Goal: Transaction & Acquisition: Purchase product/service

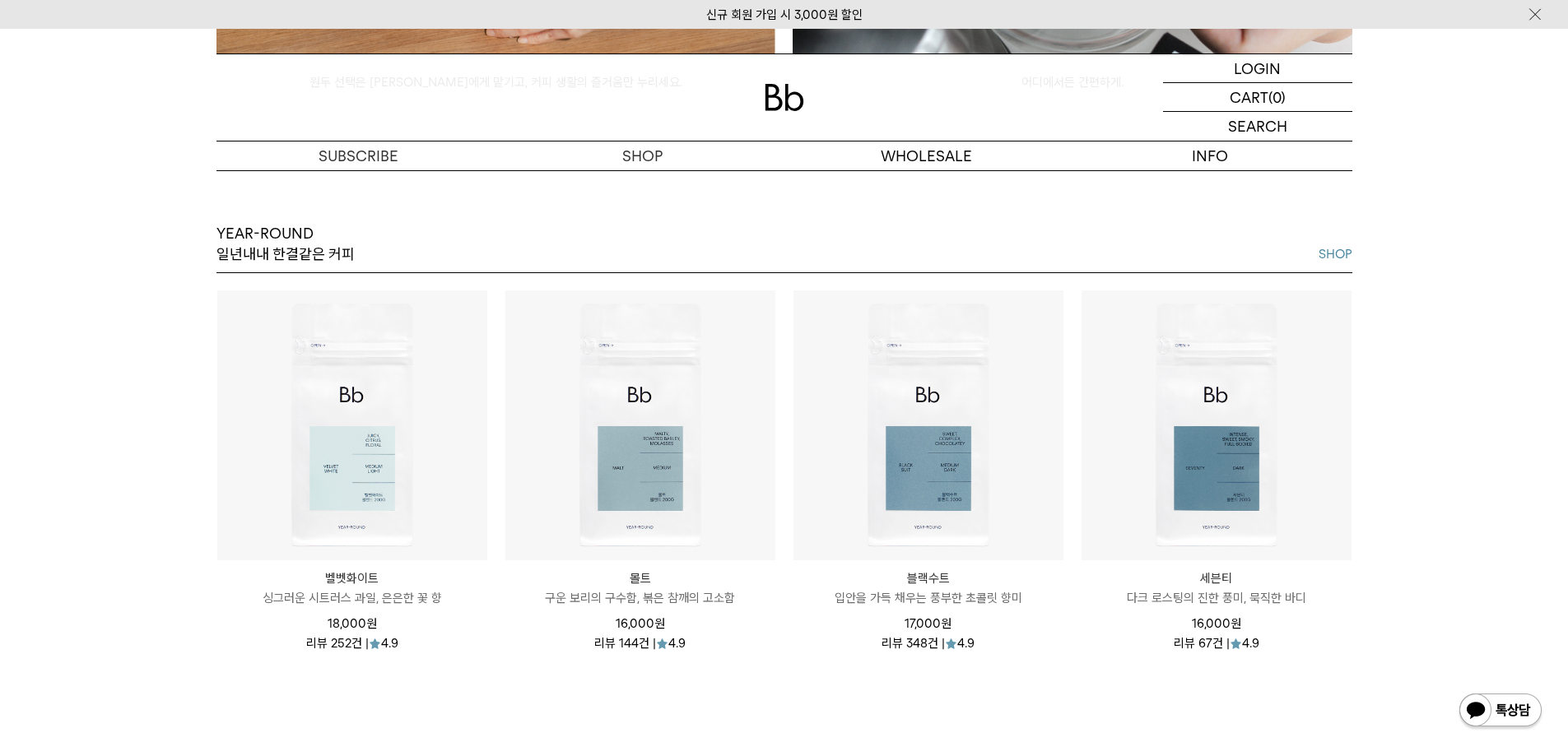
scroll to position [1974, 0]
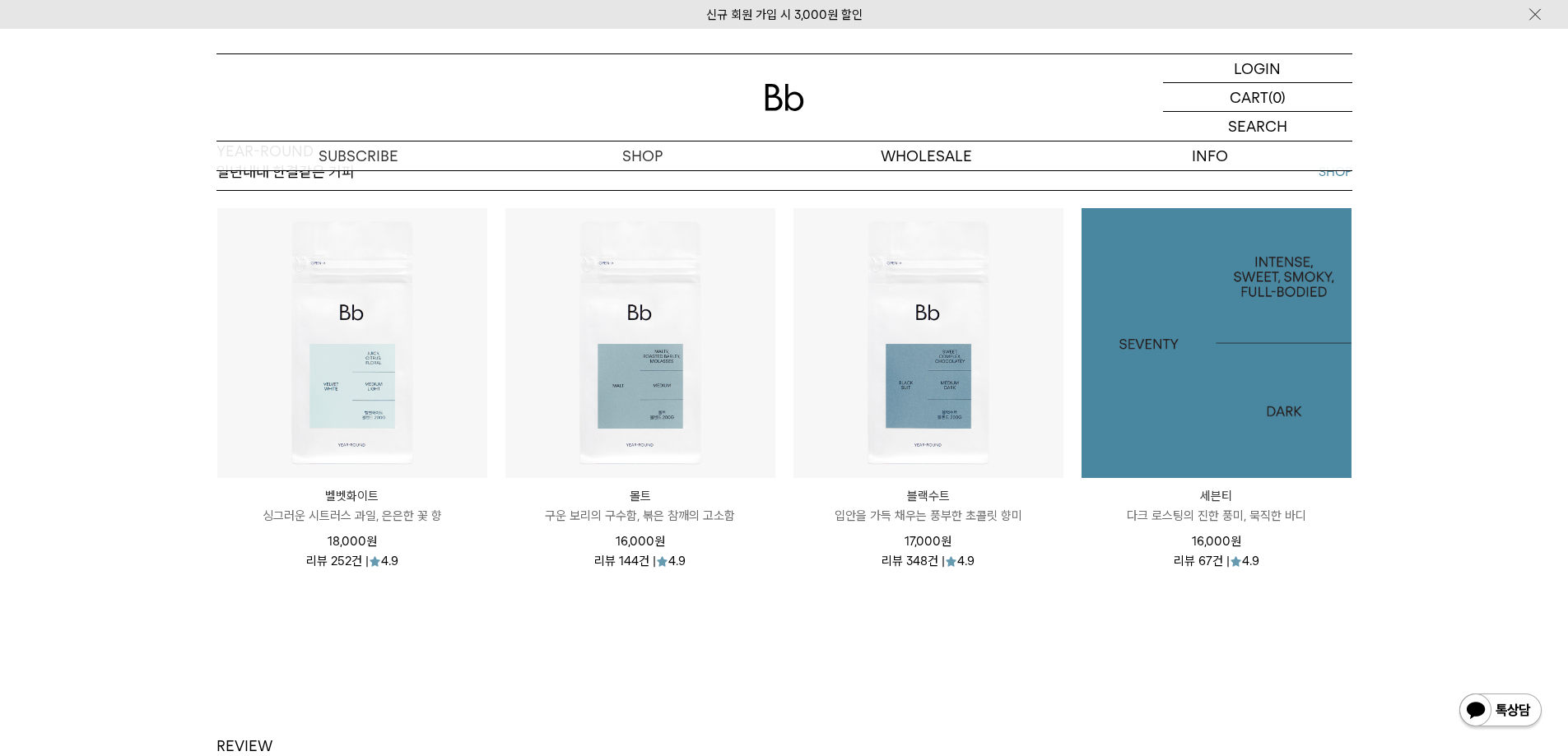
click at [1184, 339] on img at bounding box center [1217, 344] width 270 height 270
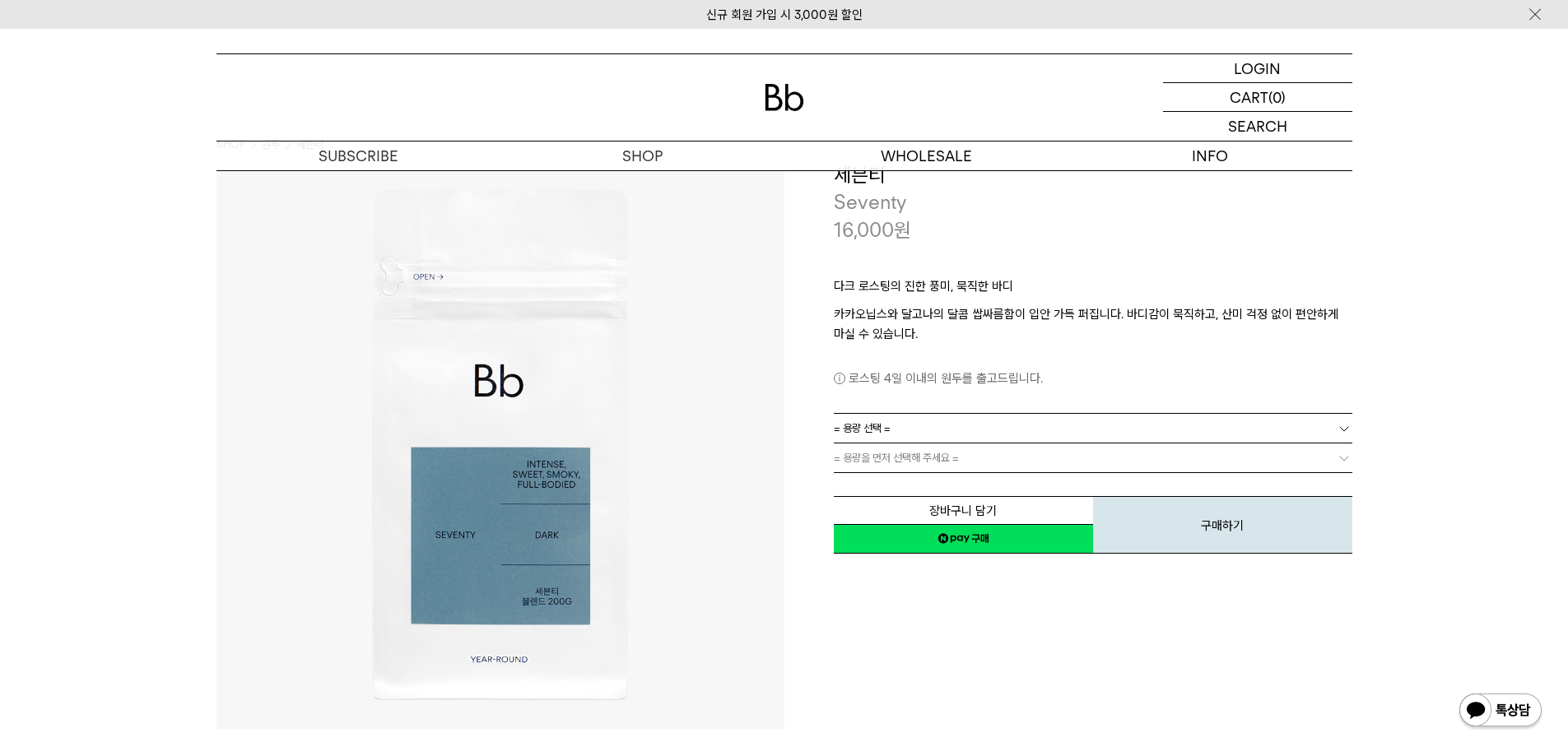
scroll to position [82, 0]
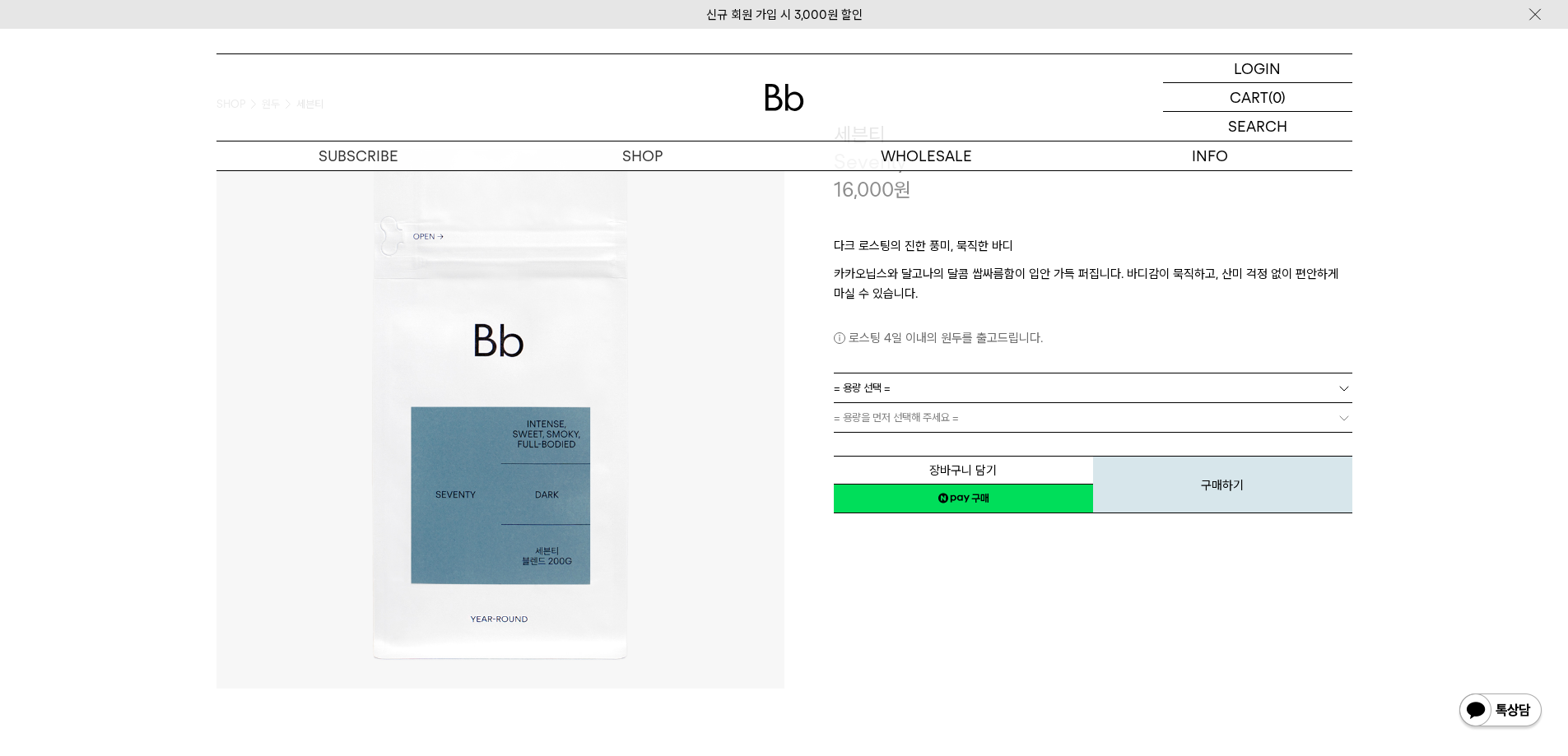
click at [1287, 382] on link "= 용량 선택 =" at bounding box center [1092, 388] width 518 height 29
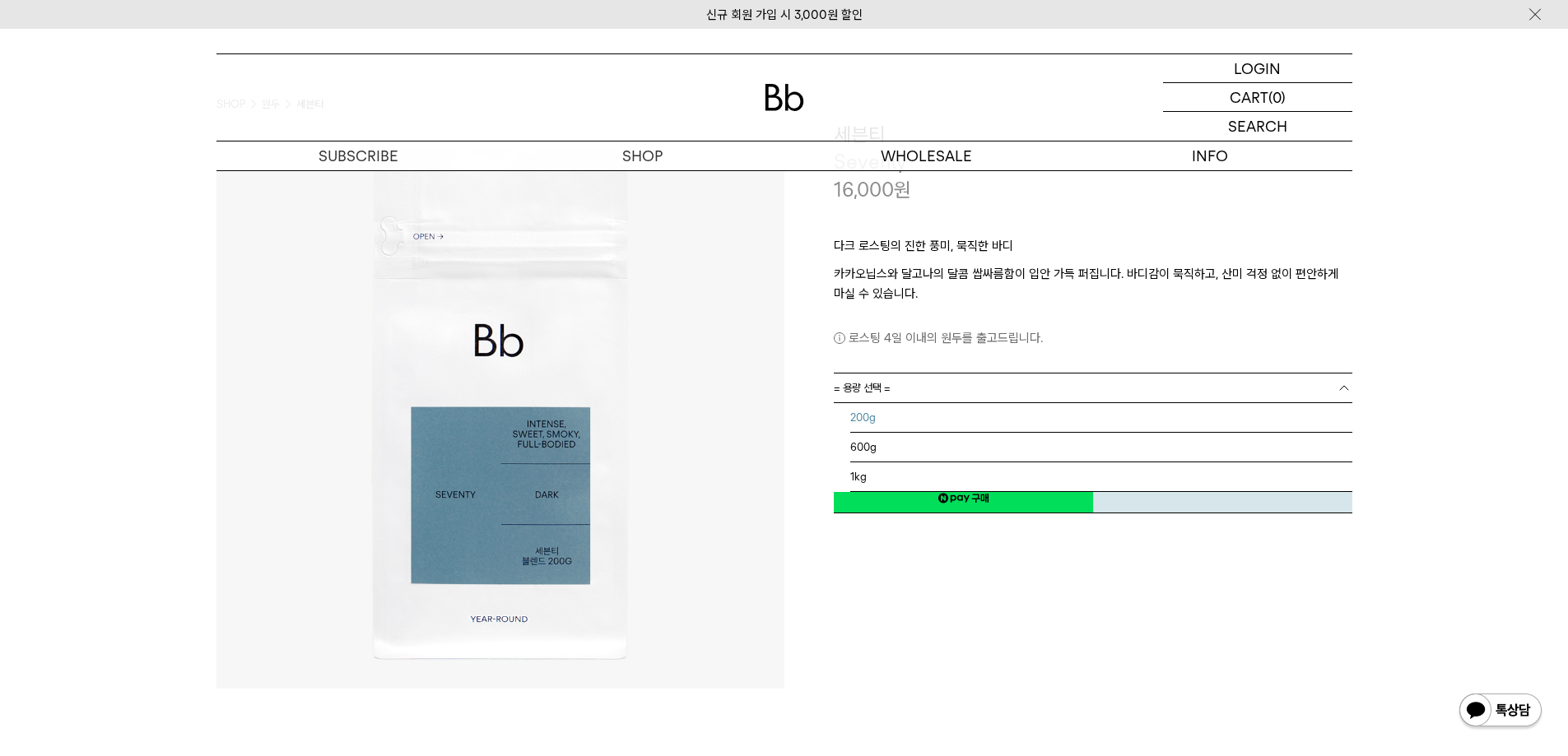
click at [890, 416] on li "200g" at bounding box center [1102, 417] width 502 height 29
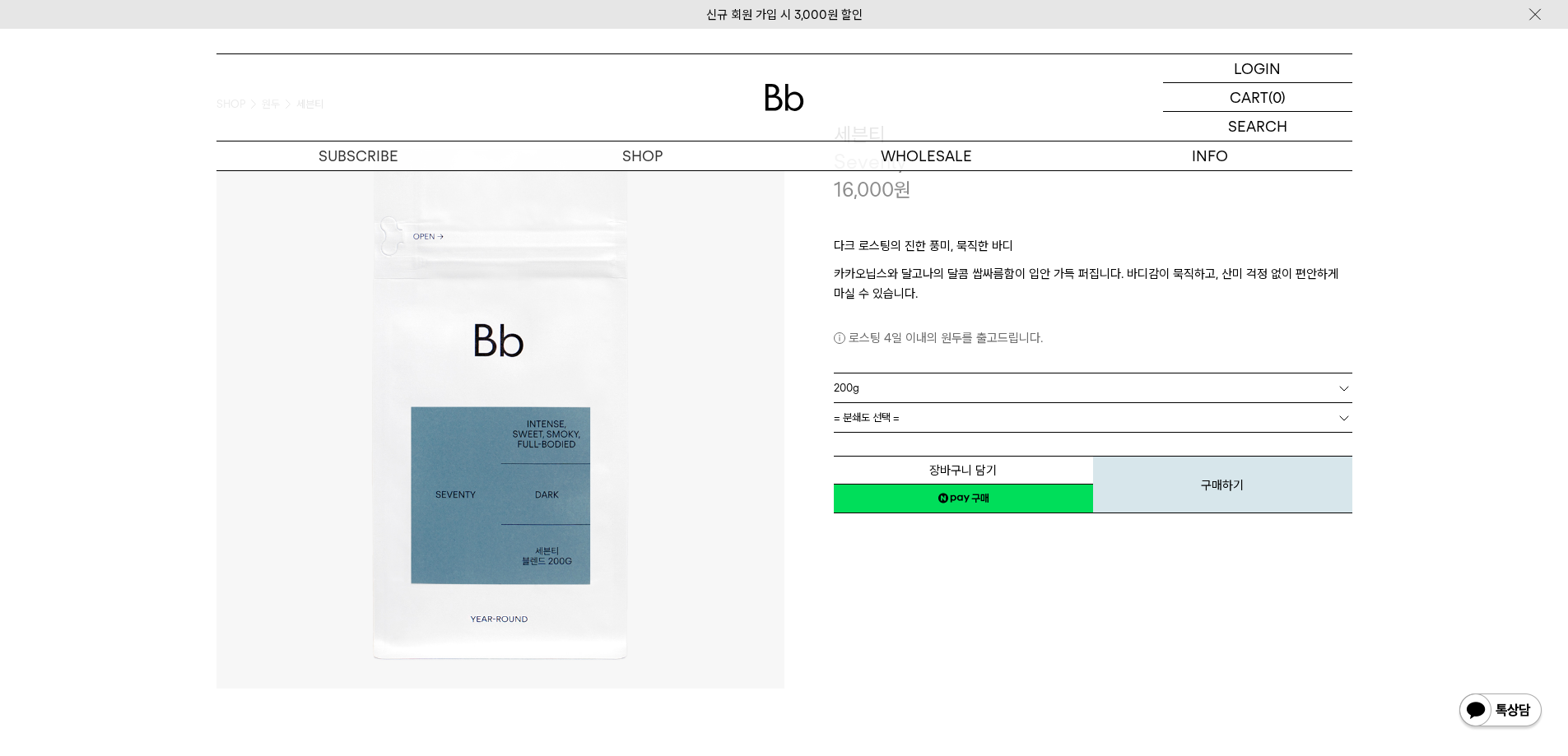
click at [943, 427] on link "= 분쇄도 선택 =" at bounding box center [1092, 417] width 518 height 29
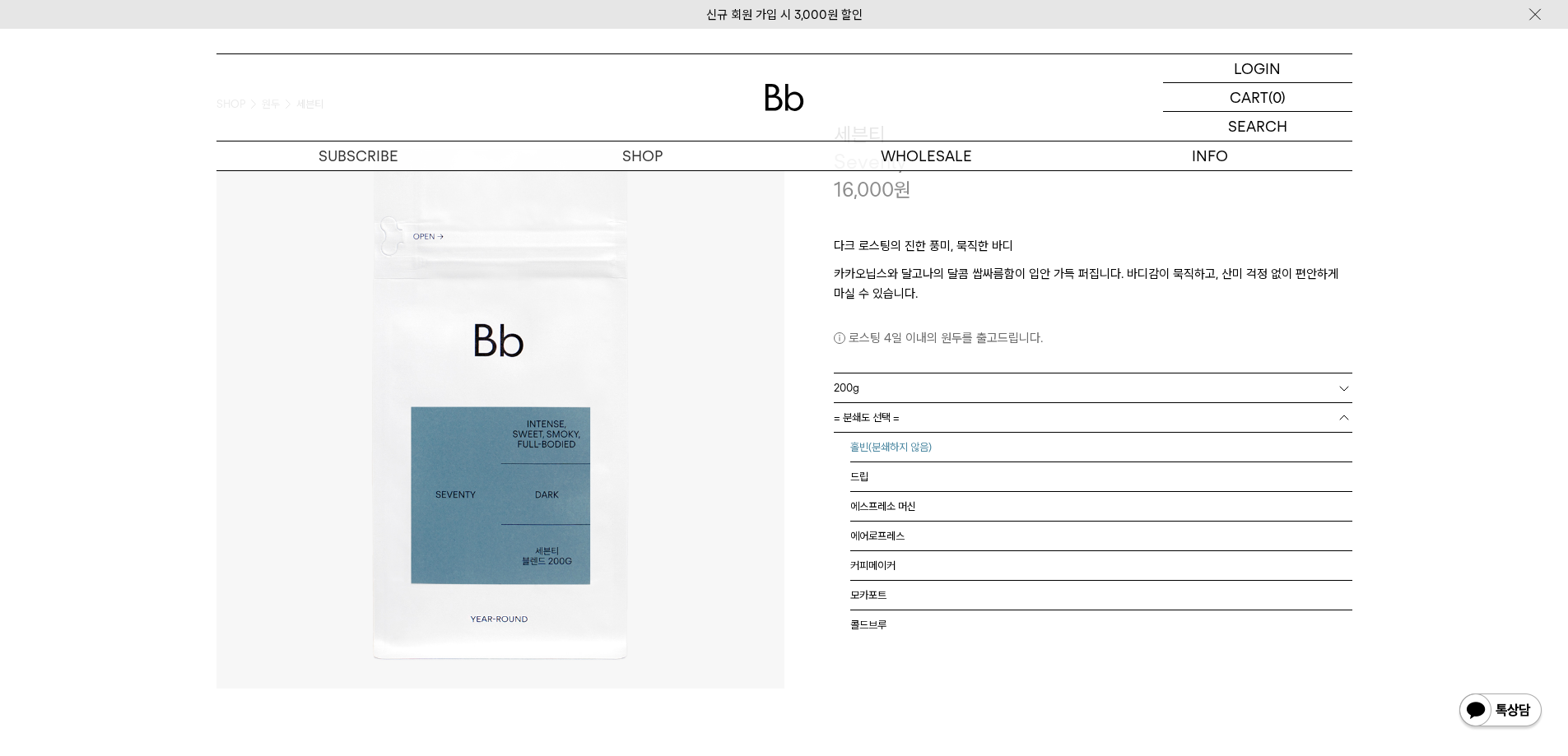
click at [913, 449] on li "홀빈(분쇄하지 않음)" at bounding box center [1102, 447] width 502 height 29
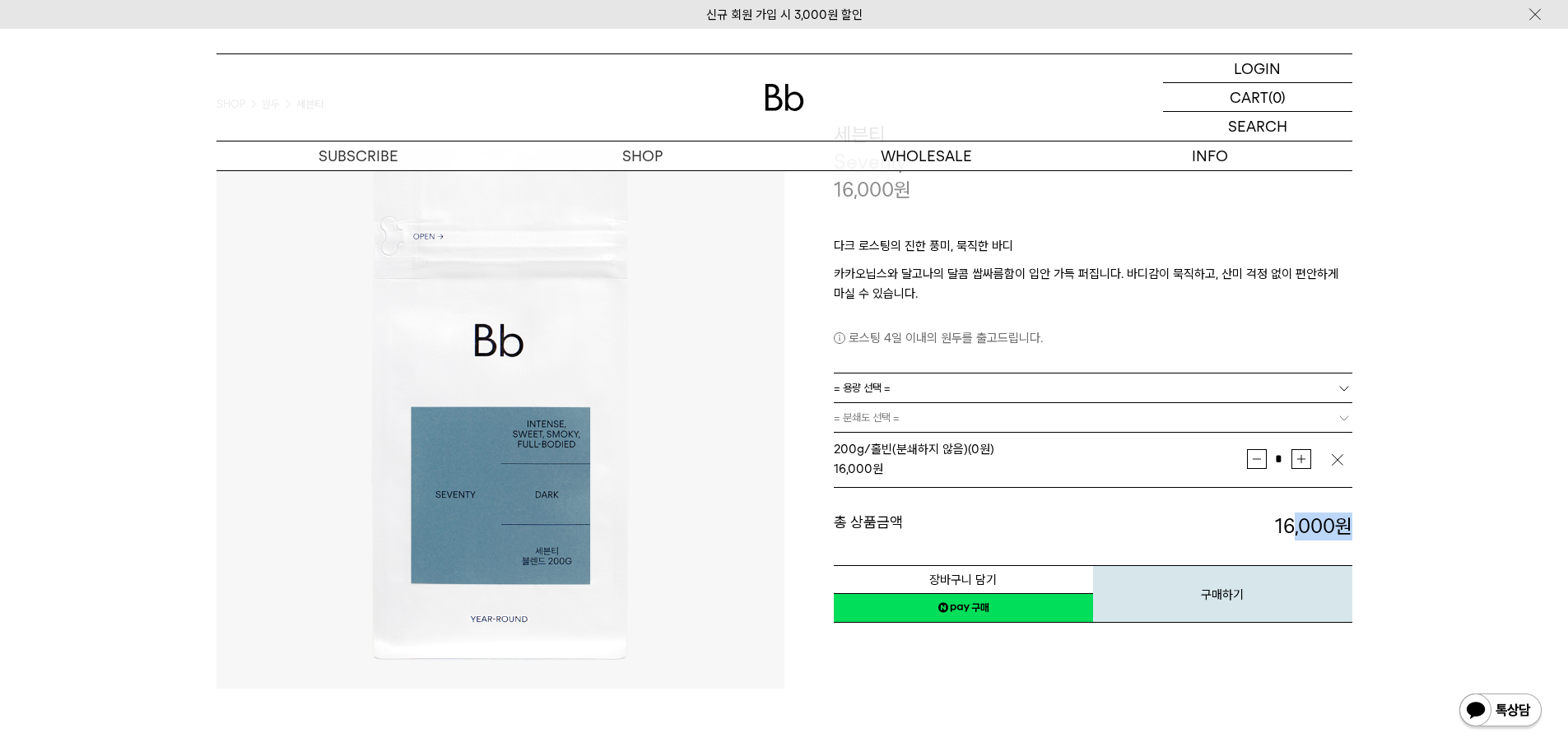
drag, startPoint x: 1236, startPoint y: 508, endPoint x: 1355, endPoint y: 520, distance: 119.6
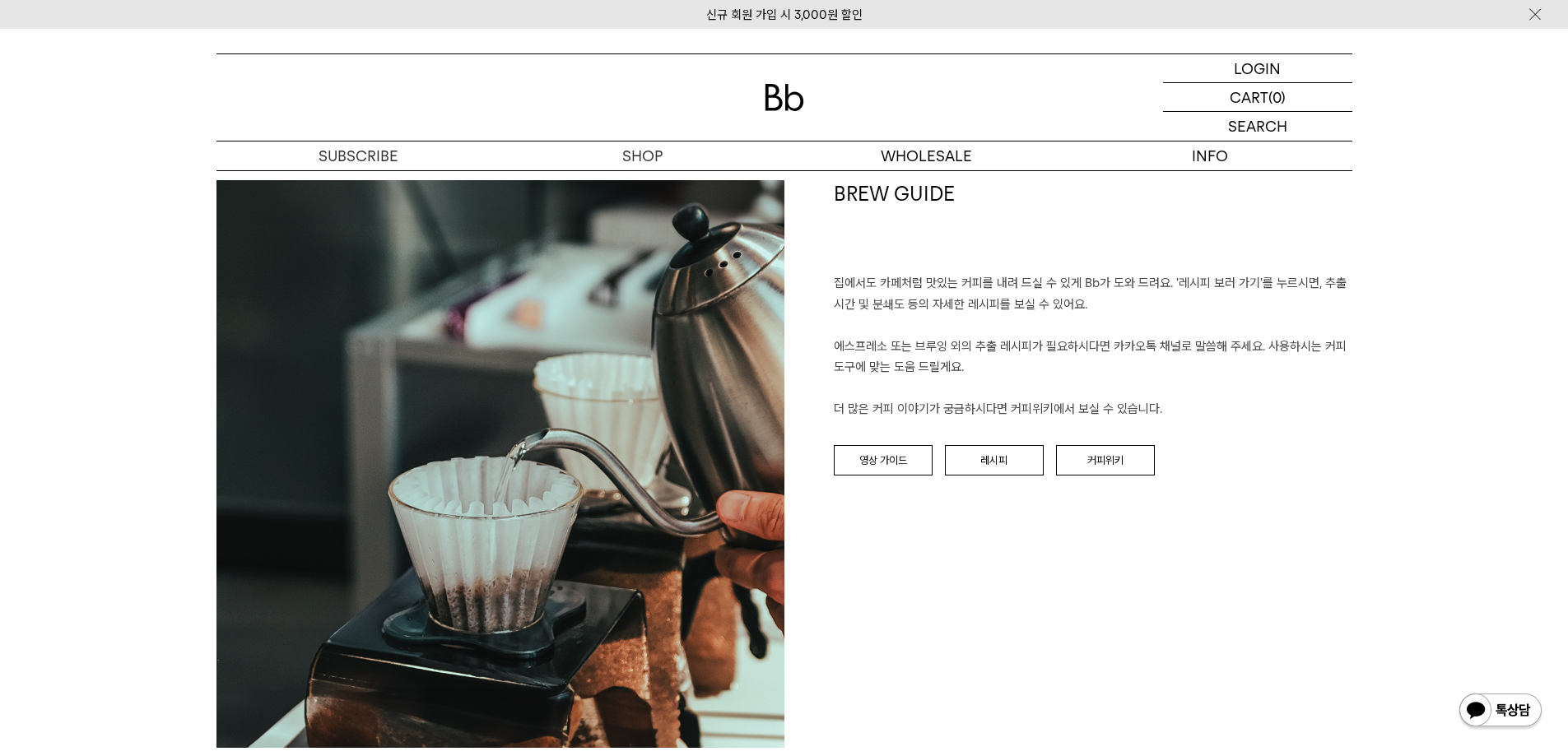
scroll to position [2057, 0]
